Goal: Entertainment & Leisure: Browse casually

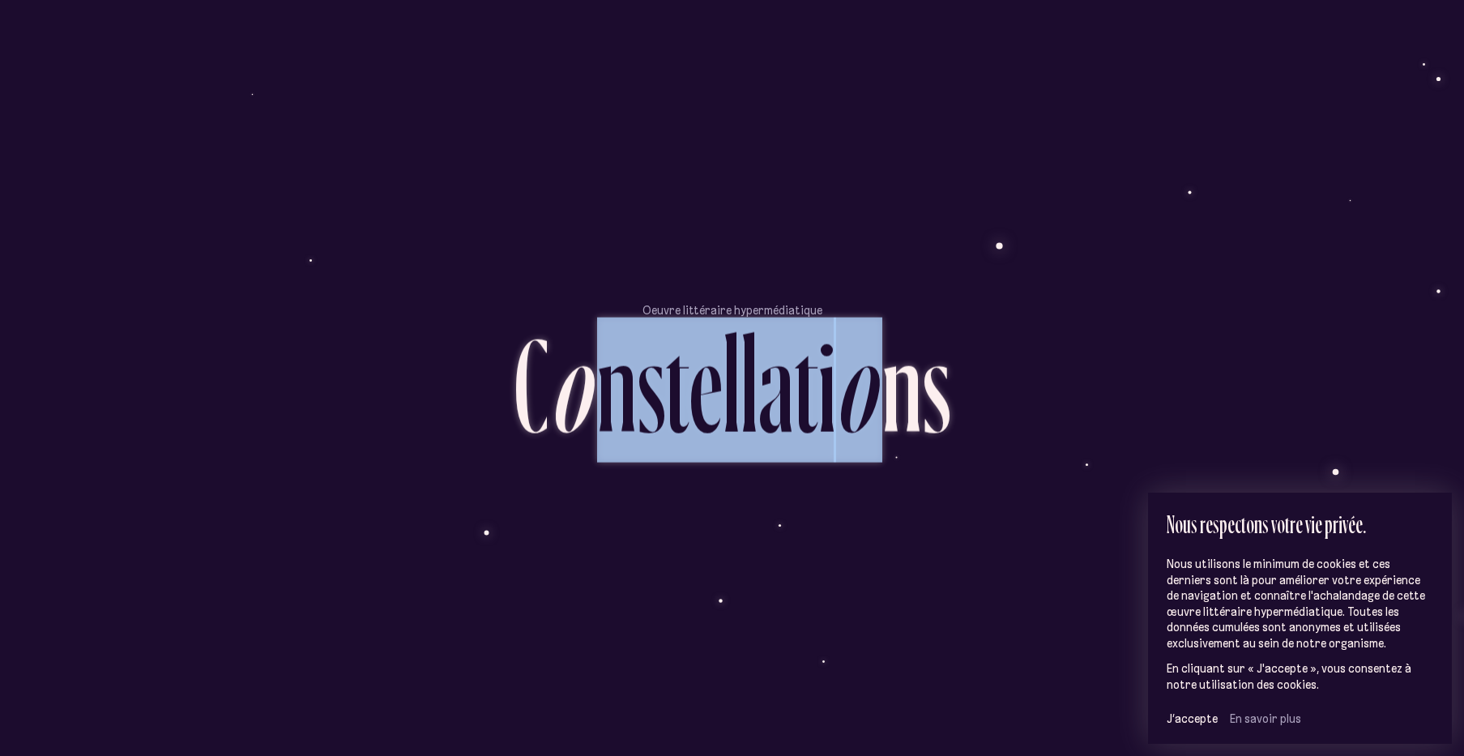
drag, startPoint x: 590, startPoint y: 395, endPoint x: 887, endPoint y: 429, distance: 299.3
click at [887, 429] on div "C o n s t e l l a t i o n s" at bounding box center [732, 397] width 437 height 158
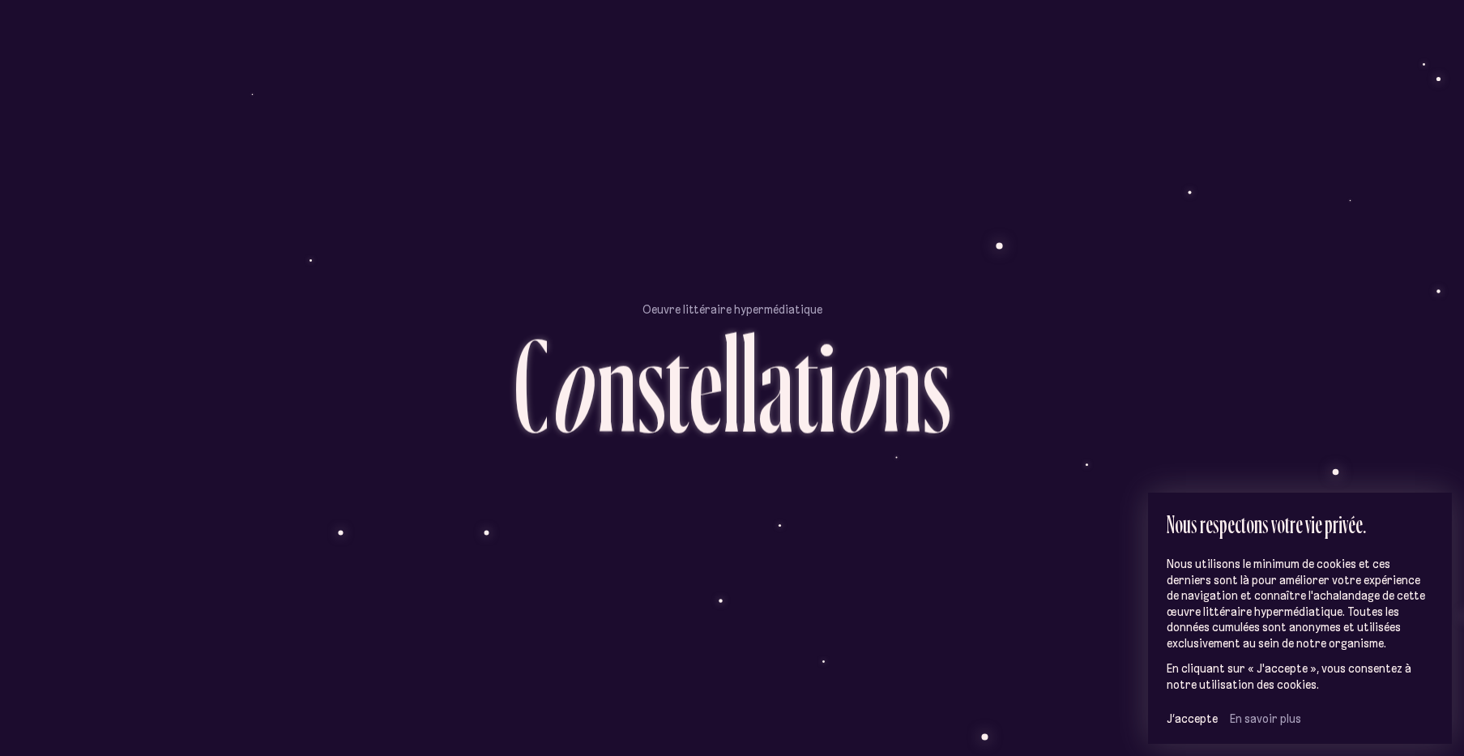
click at [888, 429] on div "n" at bounding box center [902, 385] width 40 height 134
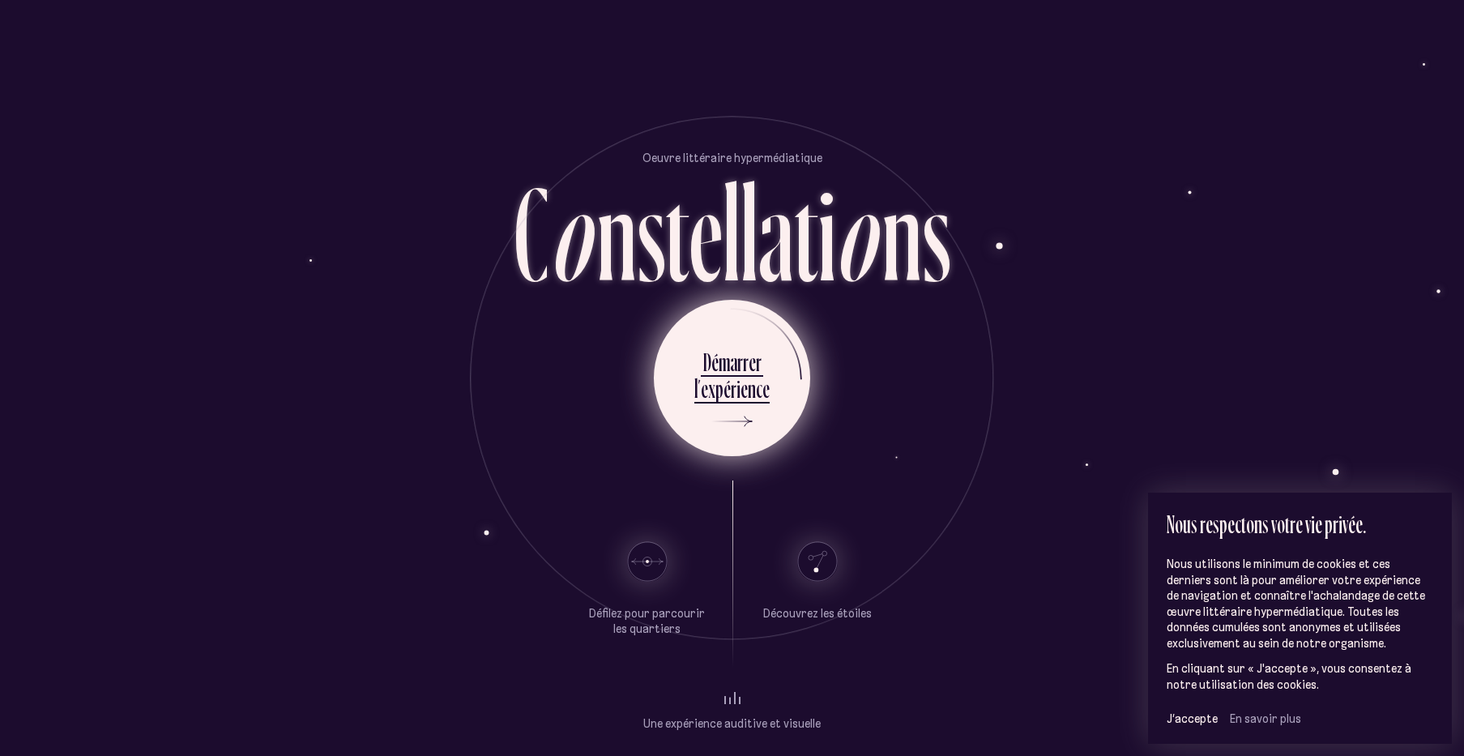
click at [725, 379] on div "é" at bounding box center [727, 389] width 7 height 32
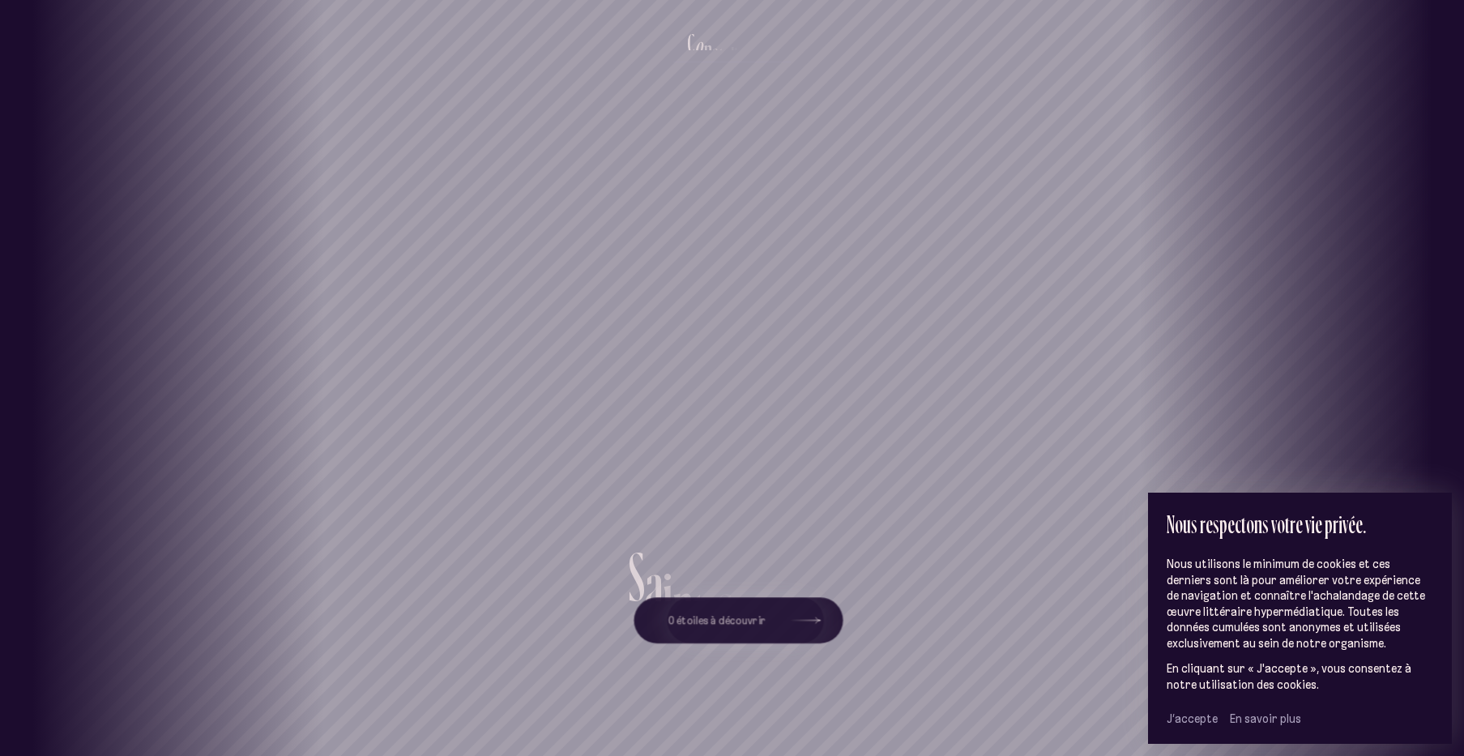
click at [1183, 719] on span "J’accepte" at bounding box center [1192, 718] width 51 height 15
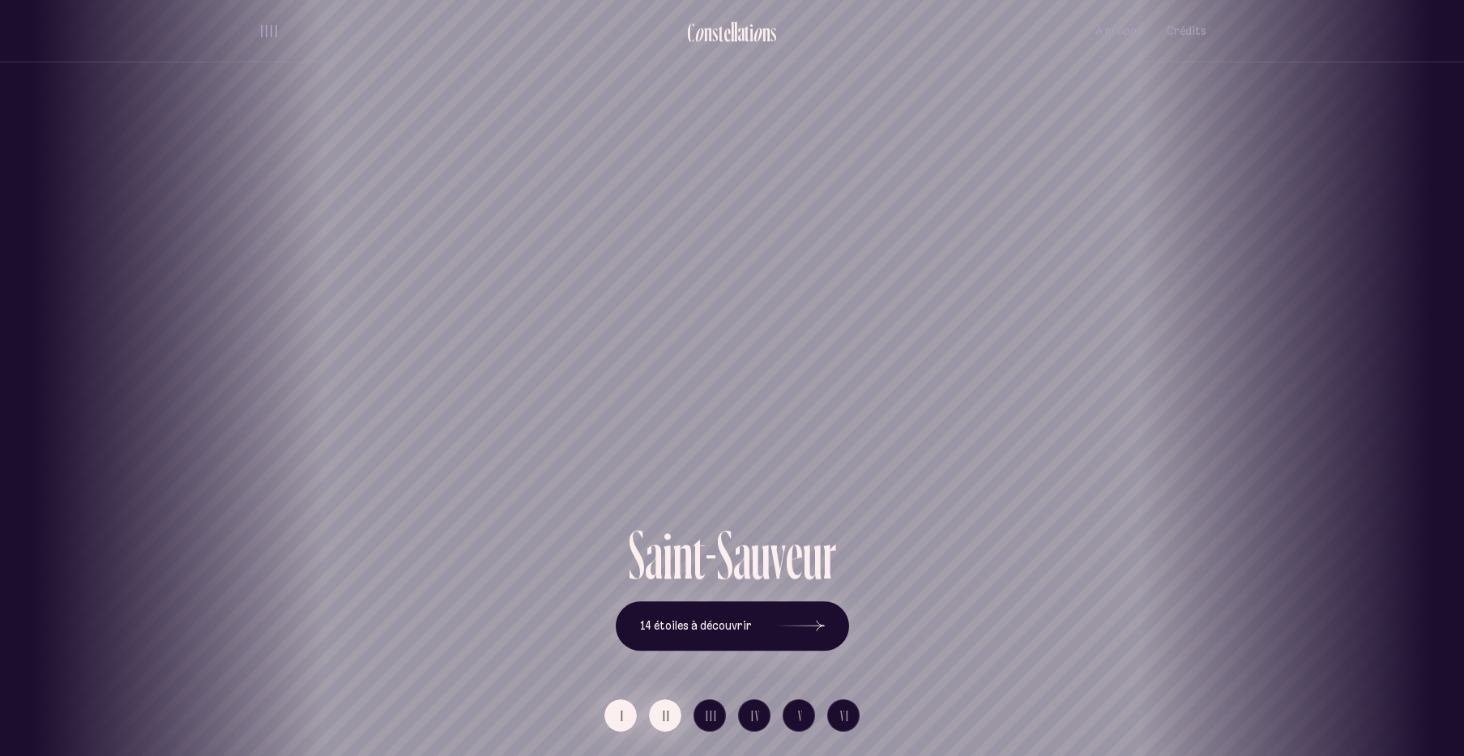
click at [662, 716] on button "II" at bounding box center [665, 715] width 32 height 32
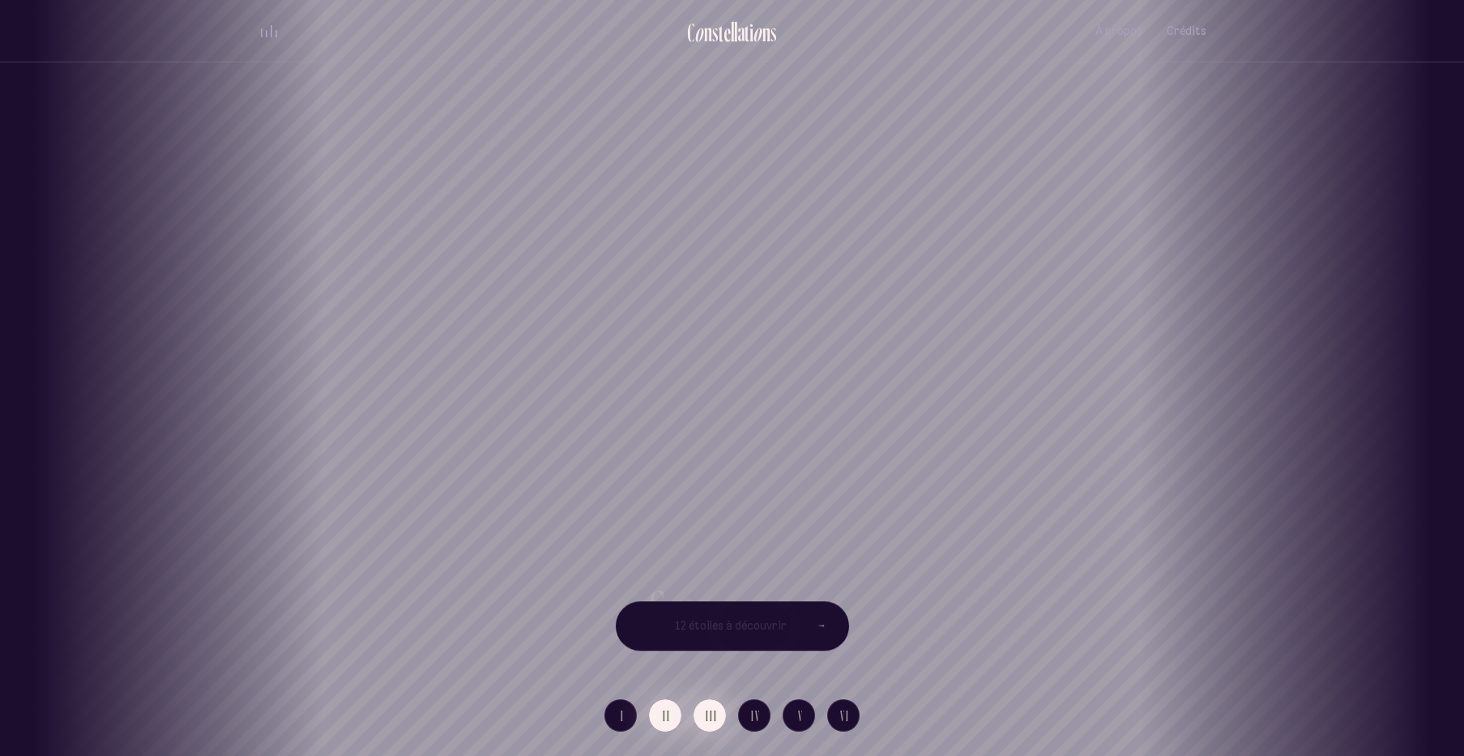
click at [714, 723] on span "III" at bounding box center [712, 716] width 12 height 14
click at [746, 724] on button "IV" at bounding box center [754, 715] width 32 height 32
click at [797, 720] on div "[GEOGRAPHIC_DATA] [GEOGRAPHIC_DATA] [GEOGRAPHIC_DATA][PERSON_NAME][GEOGRAPHIC_D…" at bounding box center [732, 378] width 1464 height 756
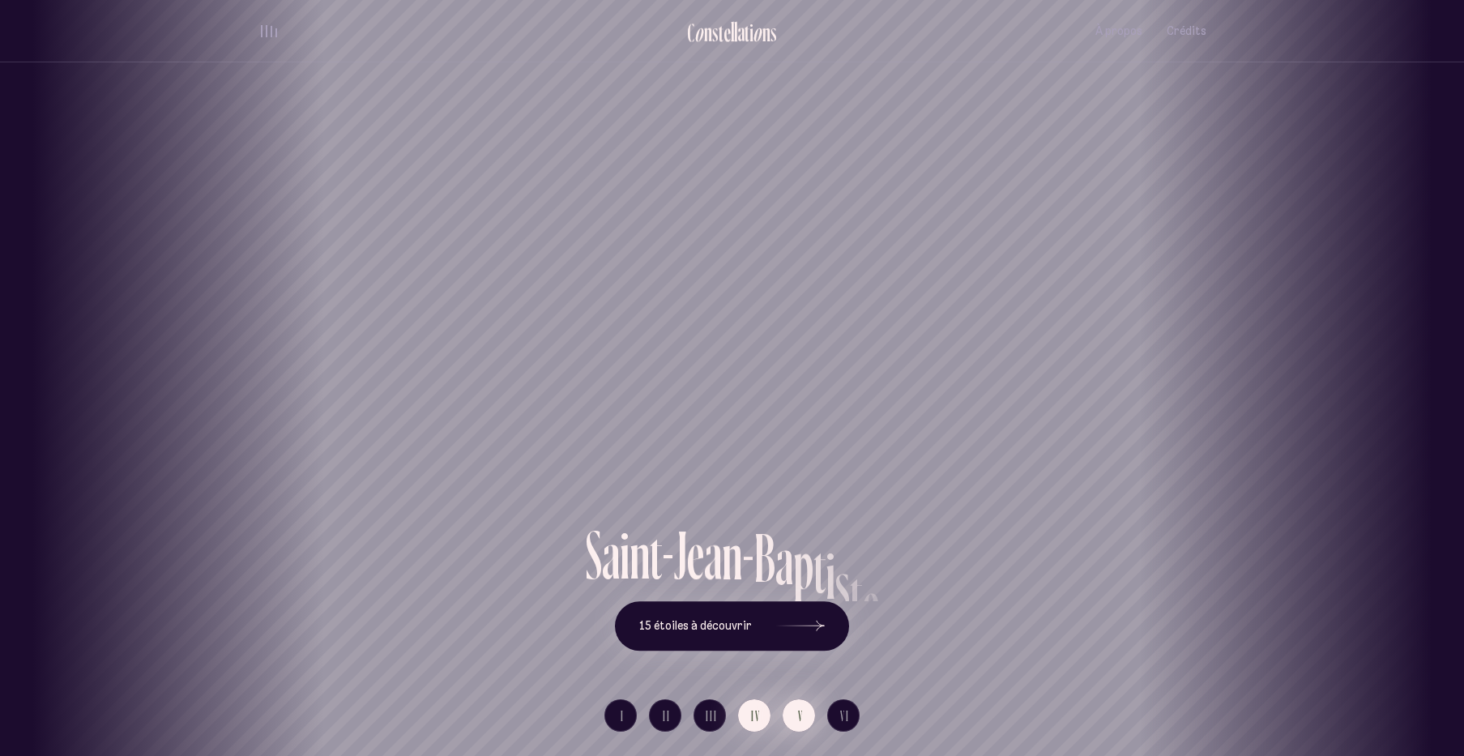
click at [798, 720] on span "V" at bounding box center [801, 716] width 6 height 14
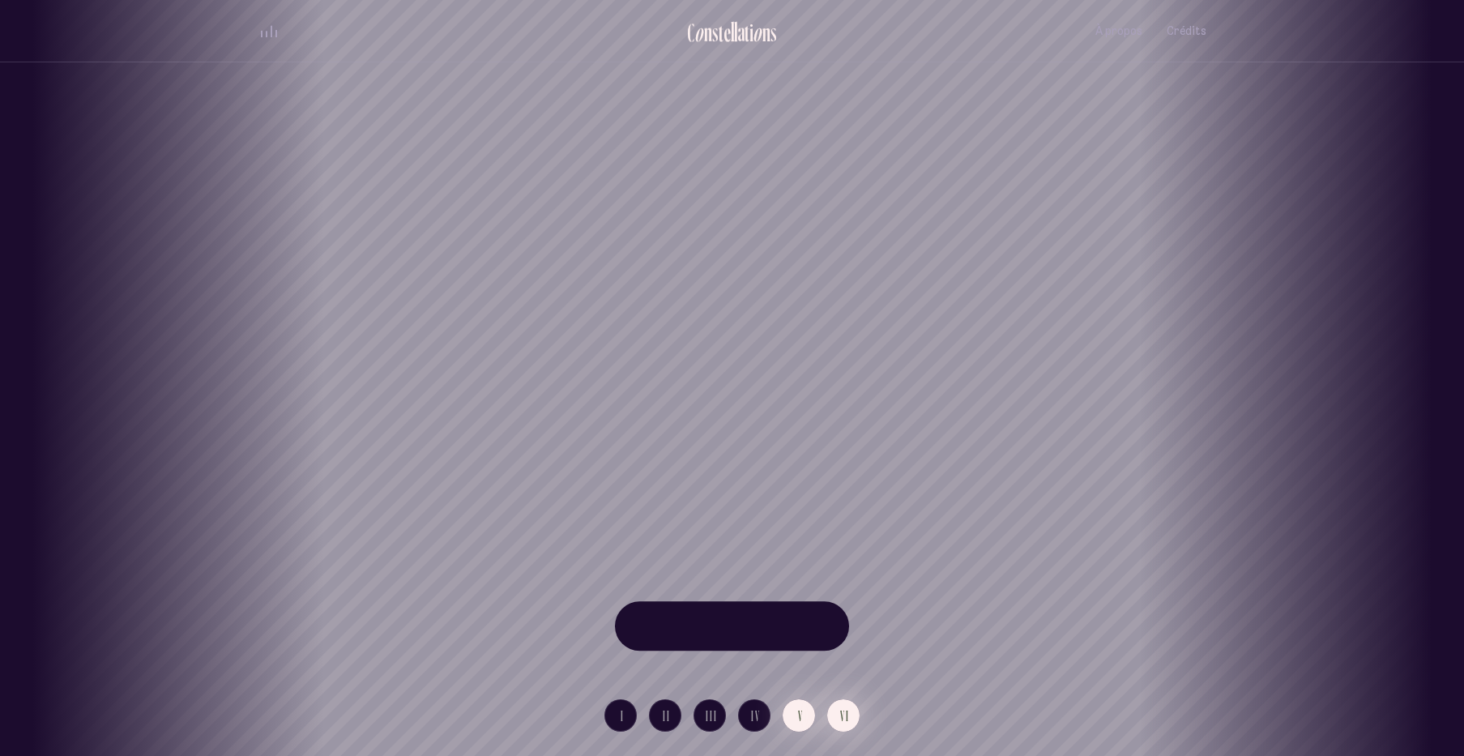
click at [851, 715] on button "VI" at bounding box center [843, 715] width 32 height 32
drag, startPoint x: 793, startPoint y: 349, endPoint x: 656, endPoint y: 382, distance: 140.7
click at [656, 382] on div "Vieux-[GEOGRAPHIC_DATA]" at bounding box center [556, 260] width 1464 height 520
drag, startPoint x: 672, startPoint y: 382, endPoint x: 726, endPoint y: 385, distance: 54.3
click at [722, 386] on div "[GEOGRAPHIC_DATA] [GEOGRAPHIC_DATA] [GEOGRAPHIC_DATA][PERSON_NAME][GEOGRAPHIC_D…" at bounding box center [732, 378] width 1464 height 756
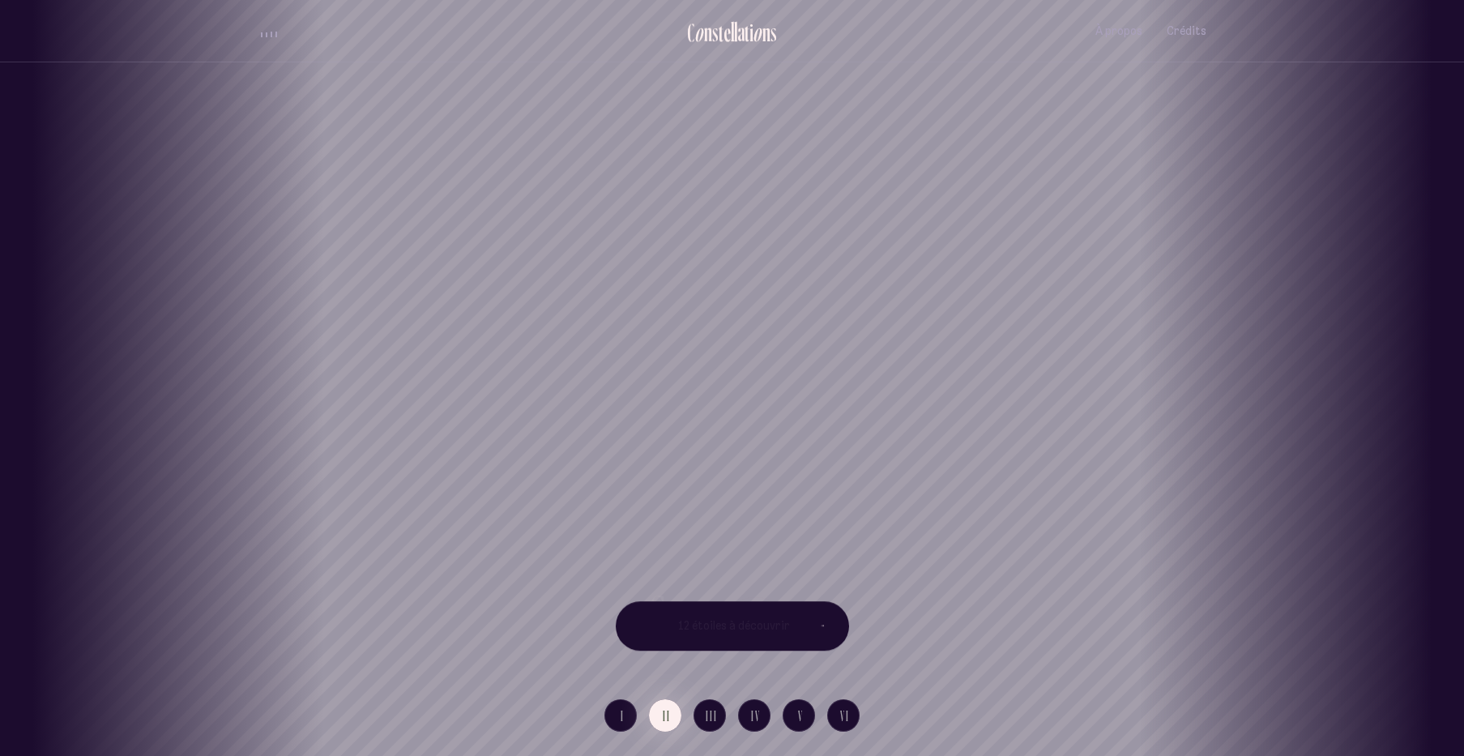
drag, startPoint x: 820, startPoint y: 320, endPoint x: 718, endPoint y: 321, distance: 102.1
click at [718, 321] on div "[GEOGRAPHIC_DATA] [GEOGRAPHIC_DATA] [GEOGRAPHIC_DATA][PERSON_NAME][GEOGRAPHIC_D…" at bounding box center [732, 378] width 1464 height 756
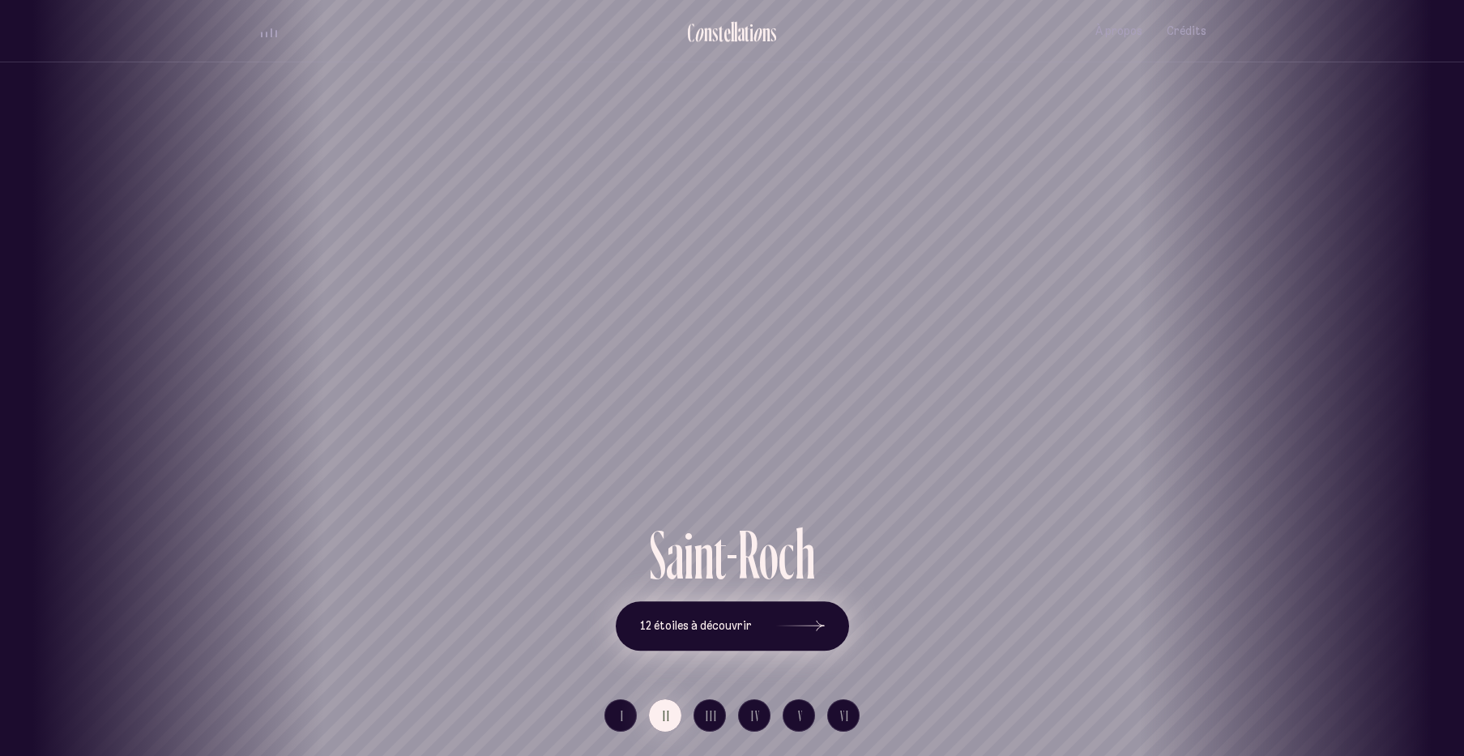
click at [708, 624] on span "12 étoiles à découvrir" at bounding box center [696, 626] width 112 height 14
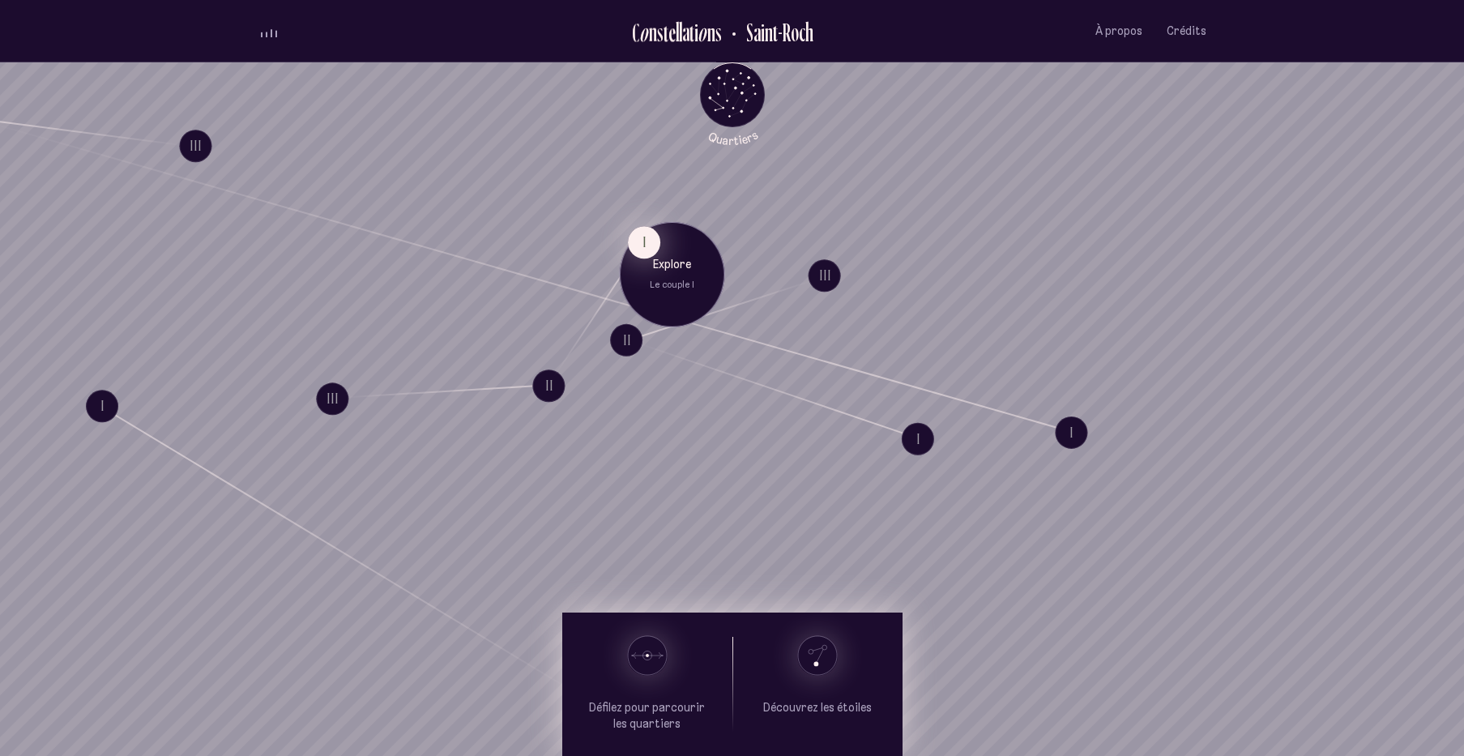
click at [644, 251] on button "I" at bounding box center [644, 242] width 32 height 32
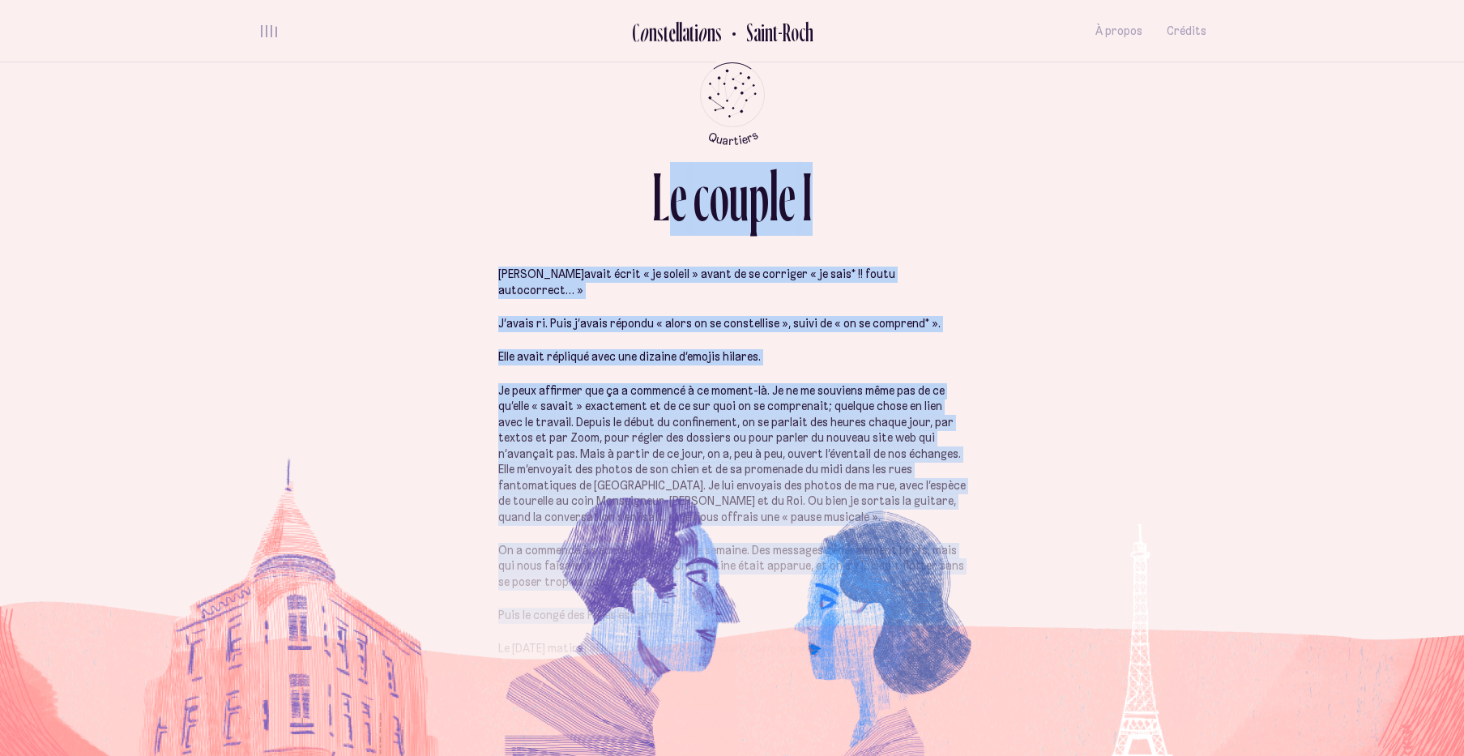
drag, startPoint x: 662, startPoint y: 203, endPoint x: 827, endPoint y: 616, distance: 444.8
click at [813, 243] on div "L e c o u p l e I" at bounding box center [732, 202] width 160 height 81
